Goal: Find specific page/section: Find specific page/section

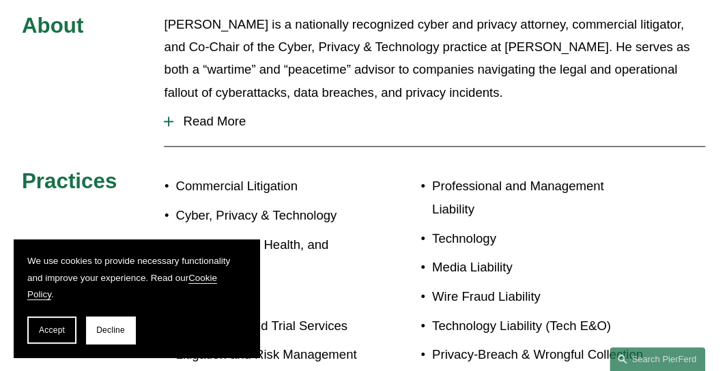
scroll to position [614, 0]
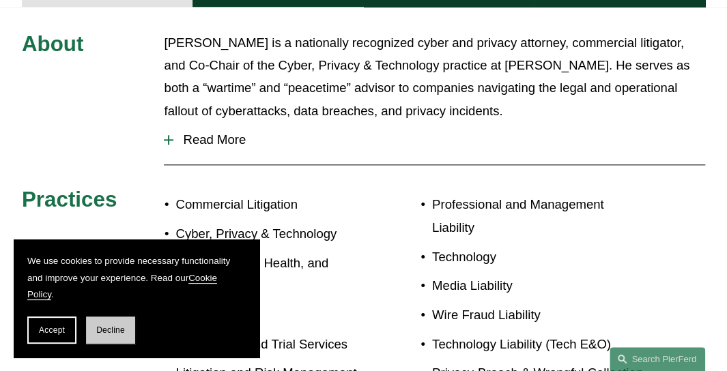
click at [96, 332] on span "Decline" at bounding box center [110, 331] width 29 height 10
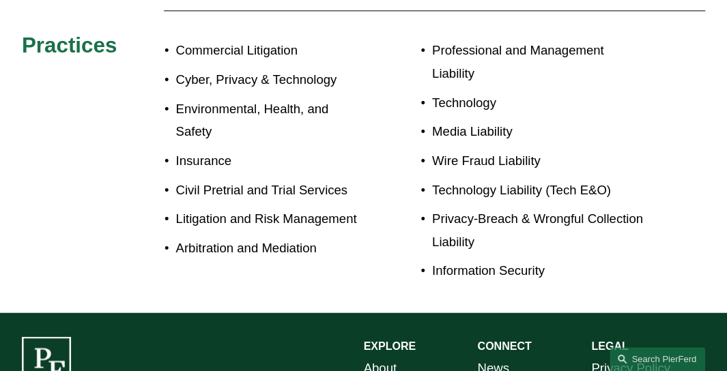
scroll to position [887, 0]
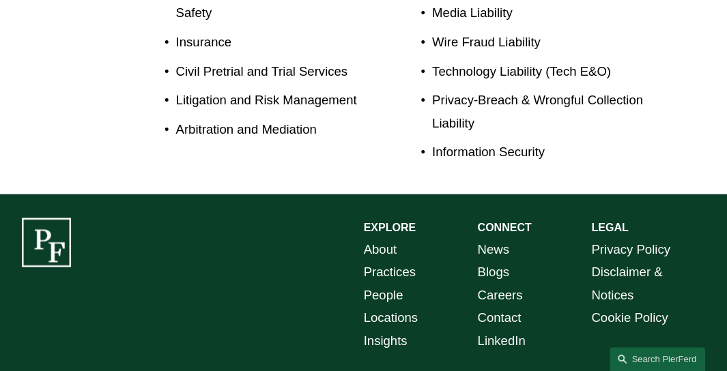
click at [382, 306] on link "Locations" at bounding box center [391, 317] width 54 height 23
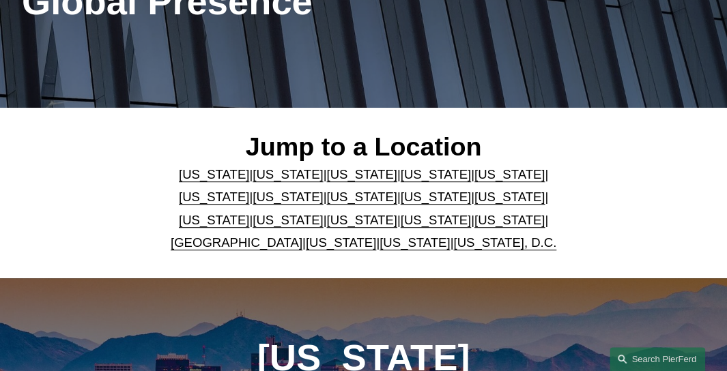
scroll to position [273, 0]
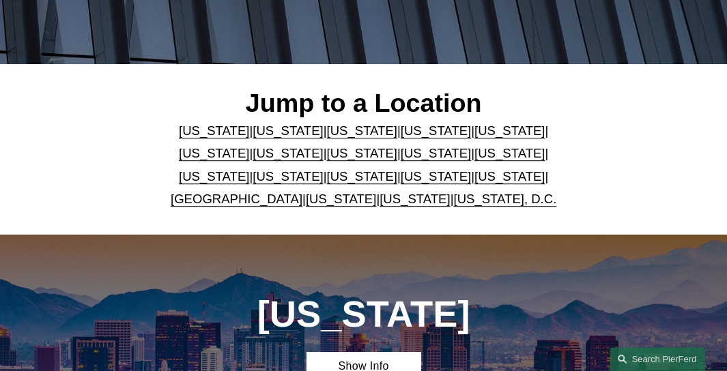
click at [253, 154] on link "[US_STATE]" at bounding box center [288, 153] width 70 height 14
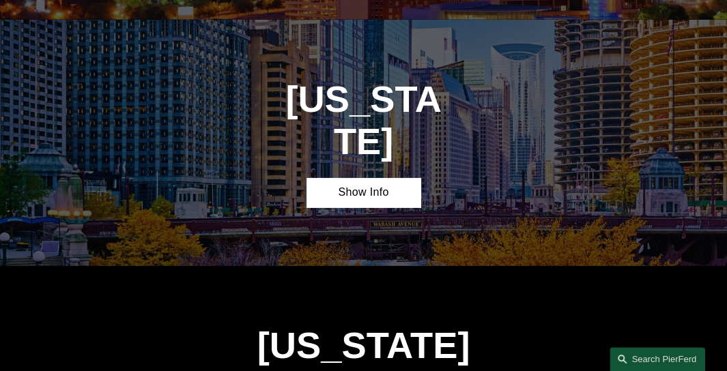
scroll to position [1762, 0]
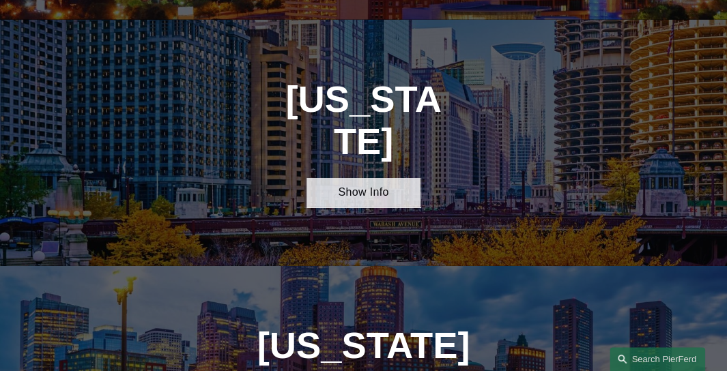
click at [385, 178] on link "Show Info" at bounding box center [363, 192] width 114 height 29
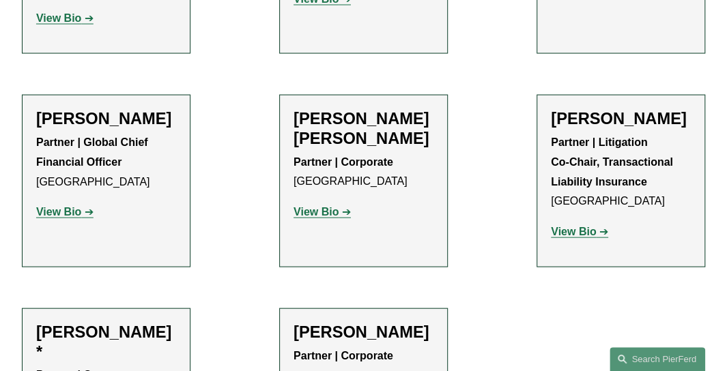
scroll to position [1160, 0]
